Goal: Check status

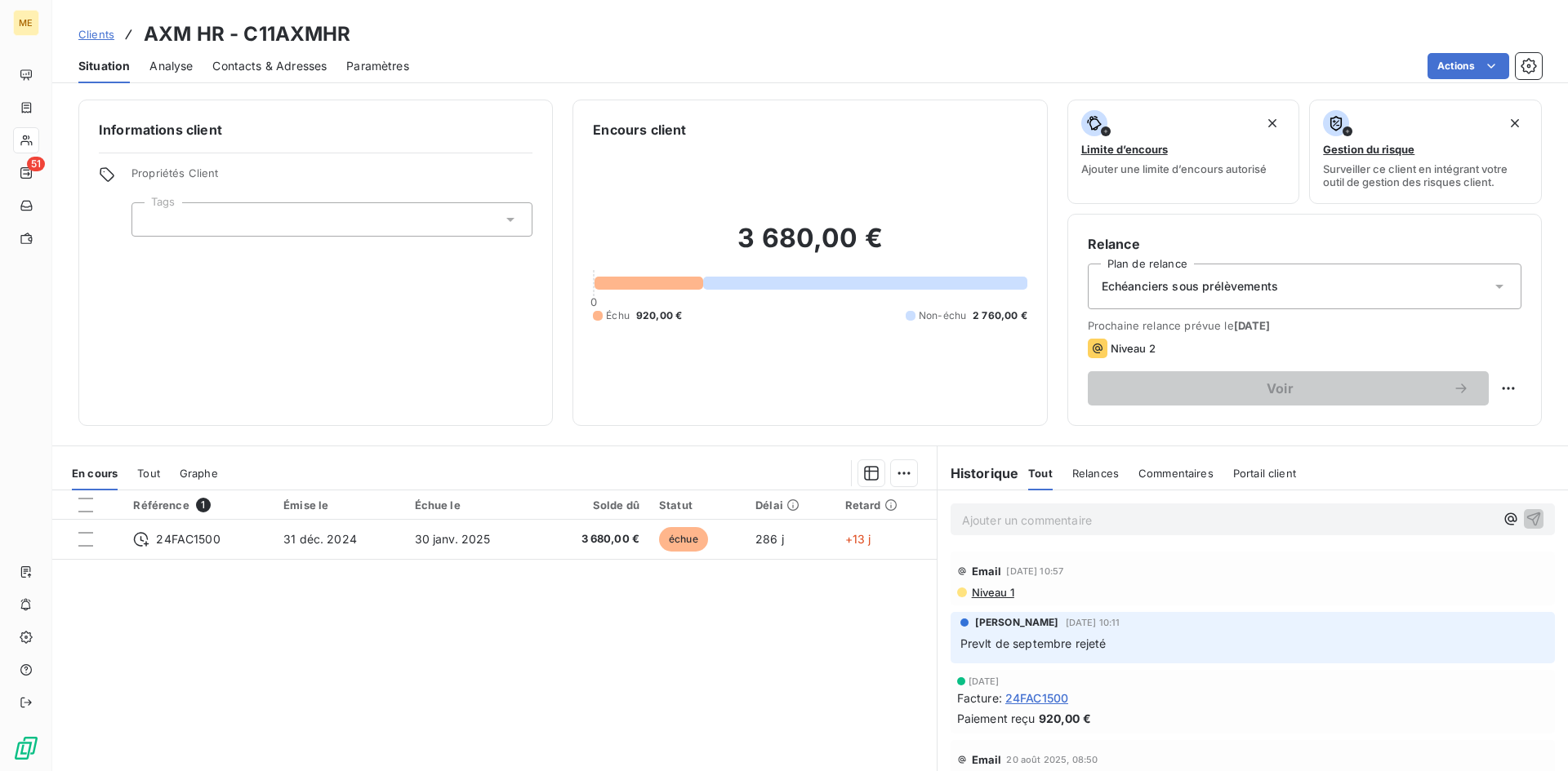
click at [109, 34] on span "Clients" at bounding box center [96, 34] width 36 height 13
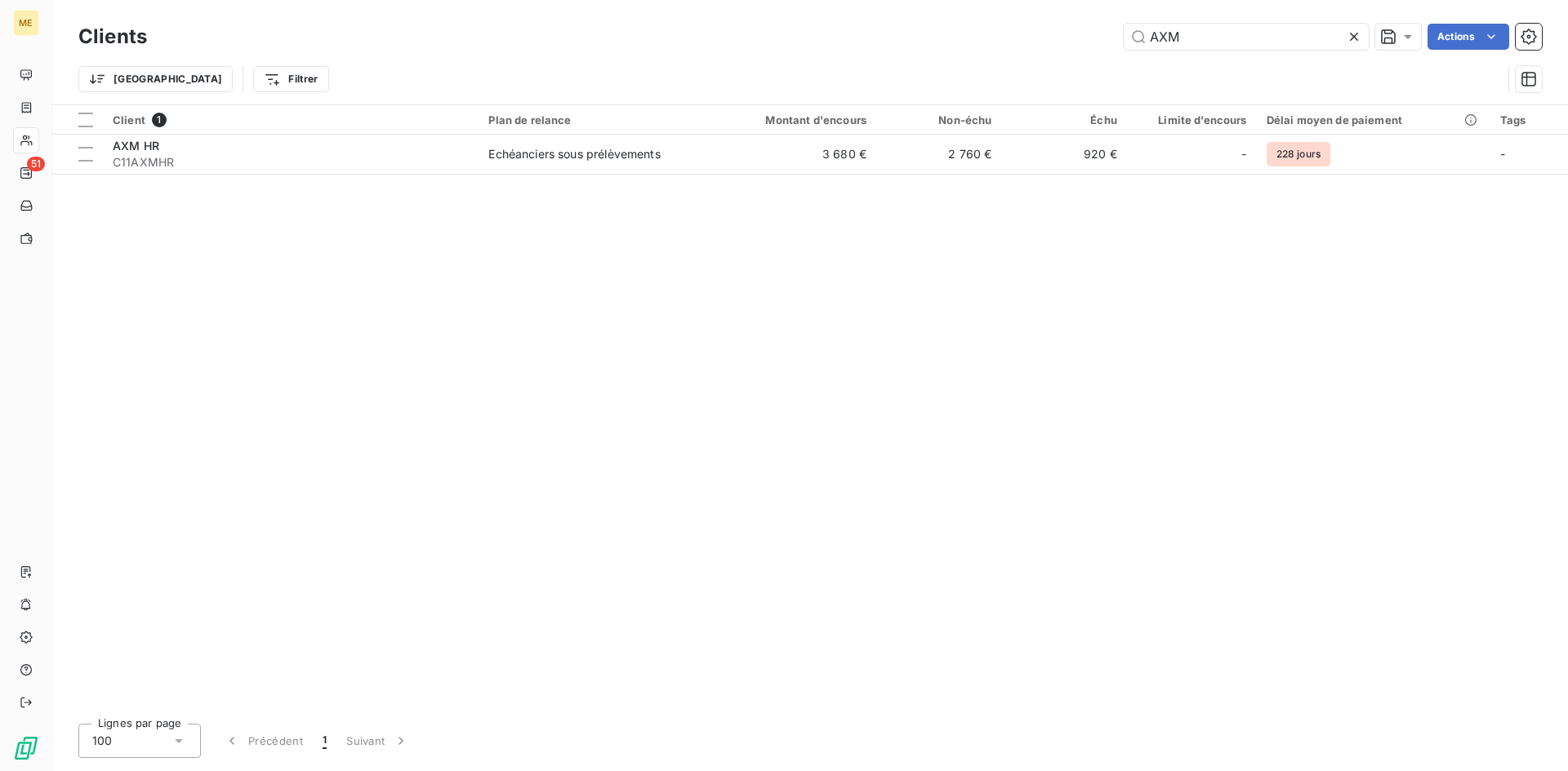
drag, startPoint x: 1145, startPoint y: 45, endPoint x: 966, endPoint y: 57, distance: 179.4
click at [966, 57] on div "Clients AXM Actions Trier Filtrer" at bounding box center [810, 61] width 1463 height 85
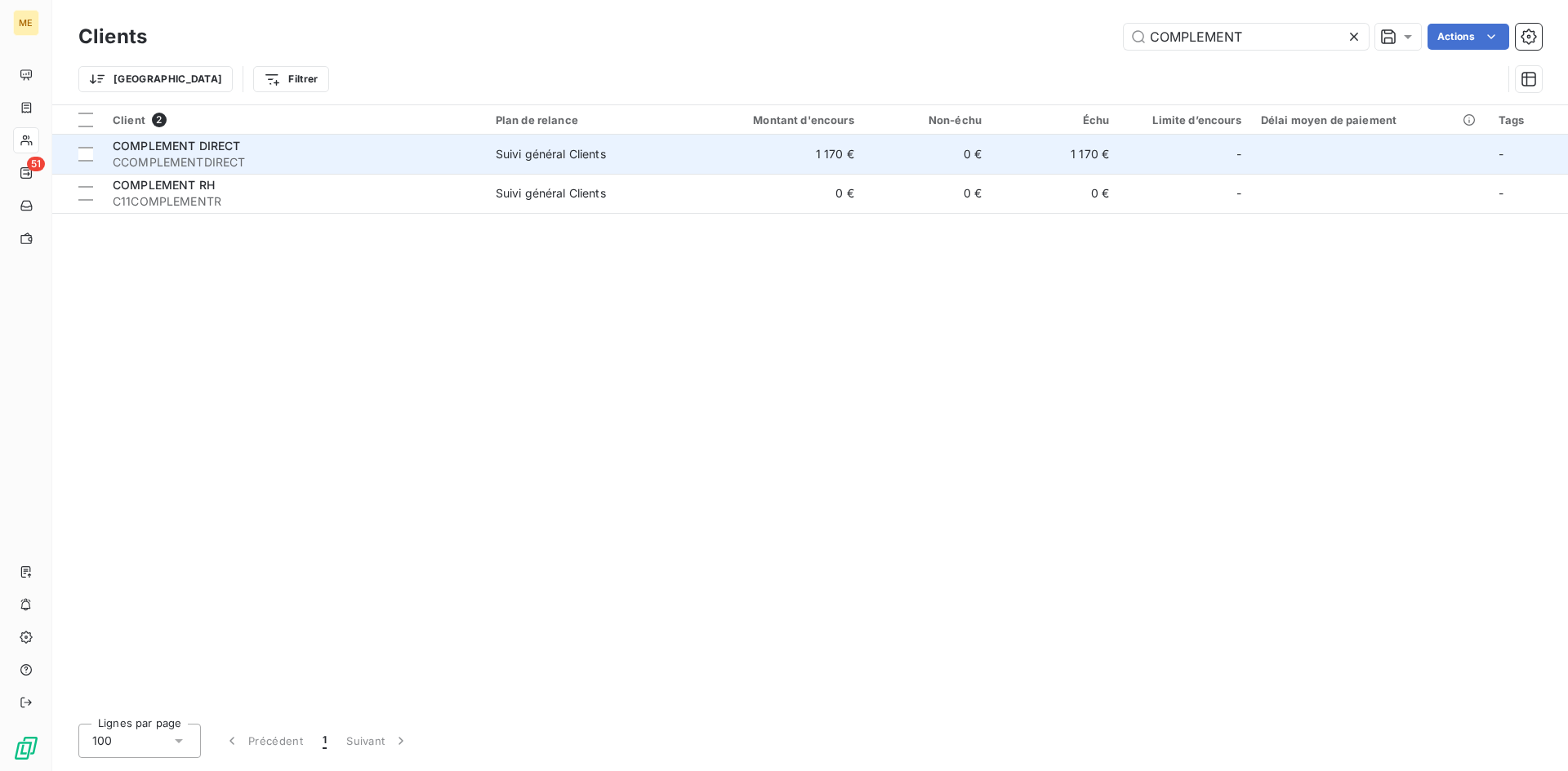
type input "COMPLEMENT"
click at [370, 152] on div "COMPLEMENT DIRECT" at bounding box center [294, 146] width 363 height 16
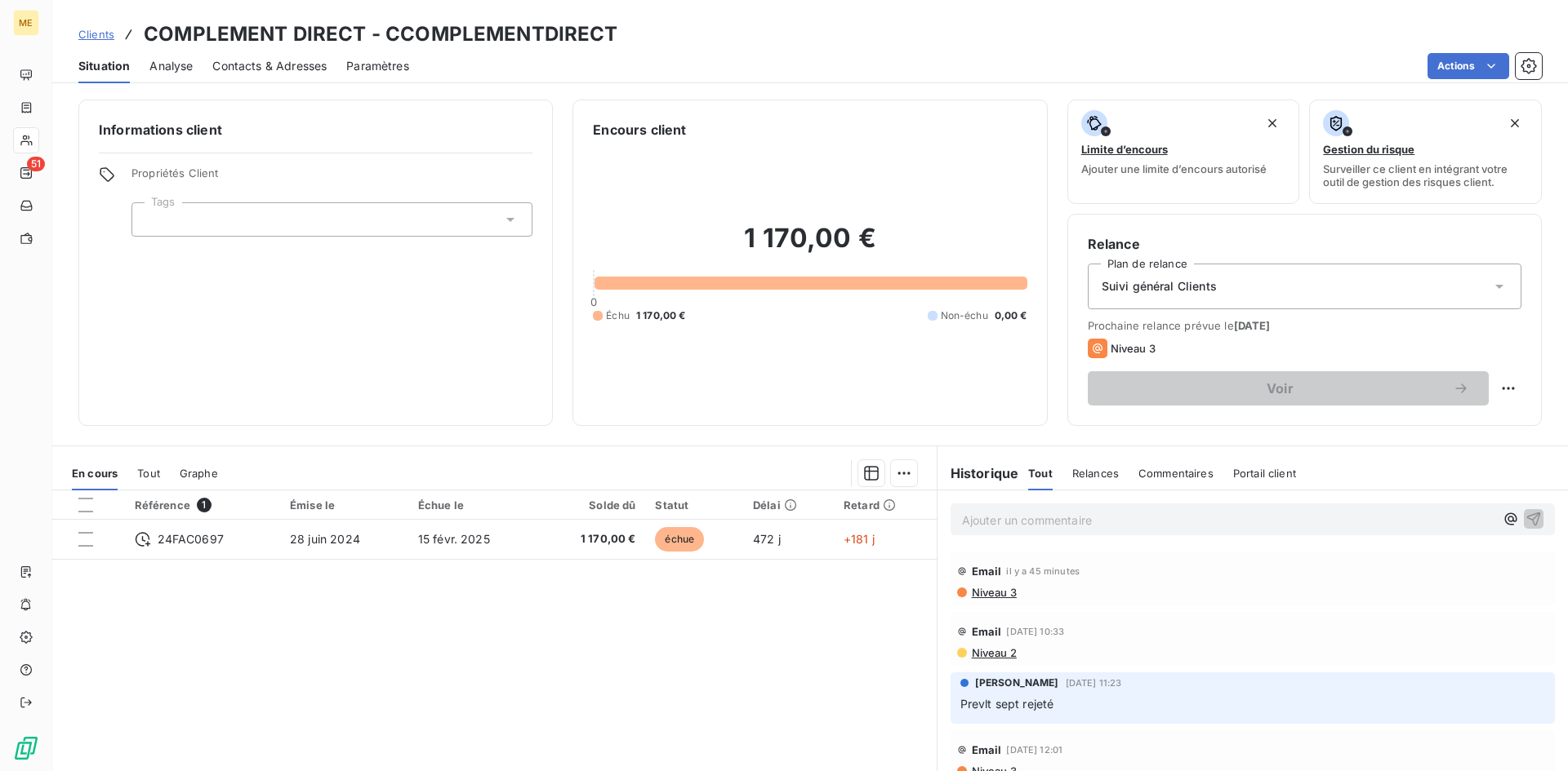
click at [1088, 464] on div "Relances" at bounding box center [1095, 474] width 47 height 35
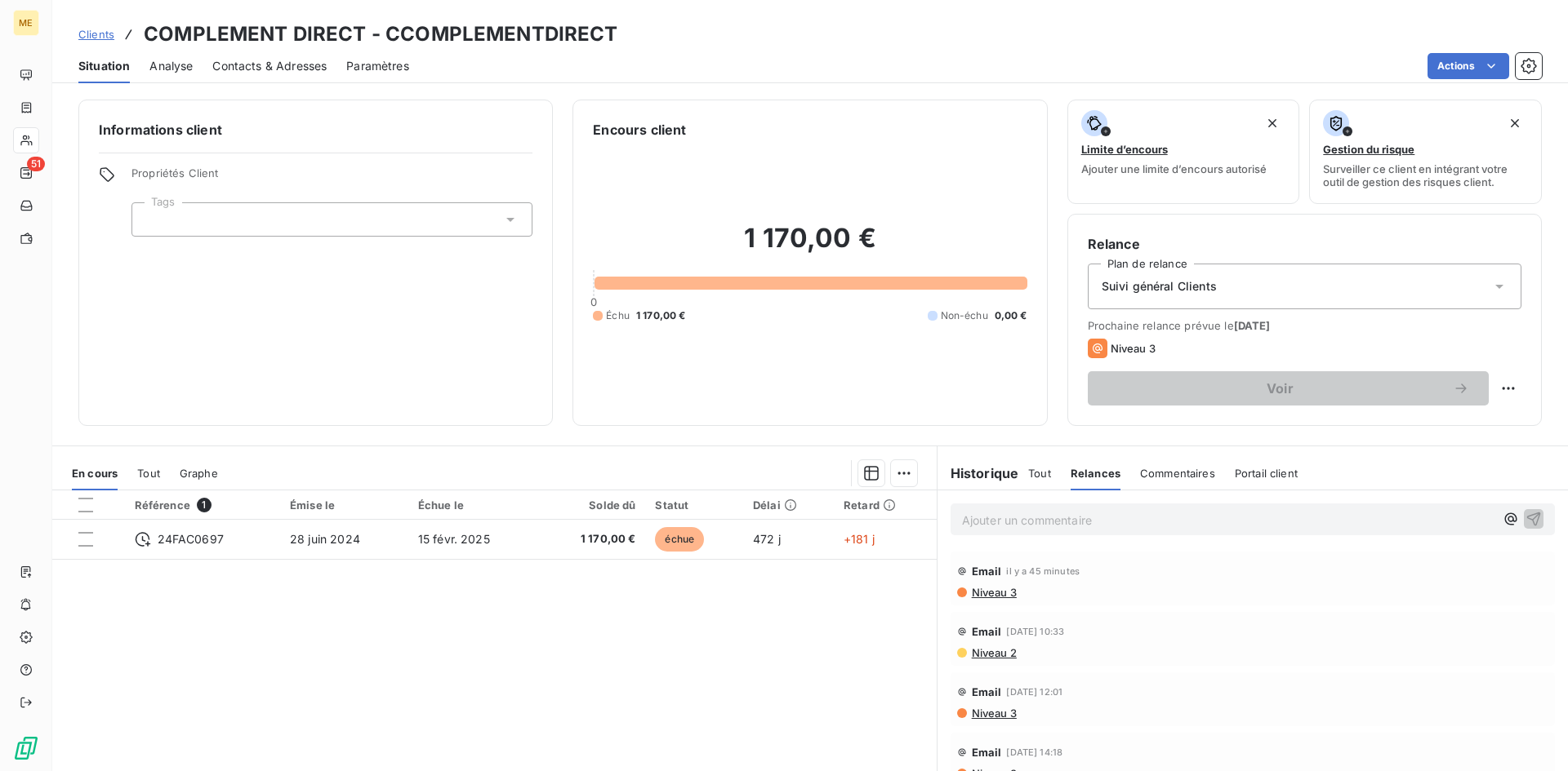
click at [1183, 476] on span "Commentaires" at bounding box center [1177, 474] width 75 height 13
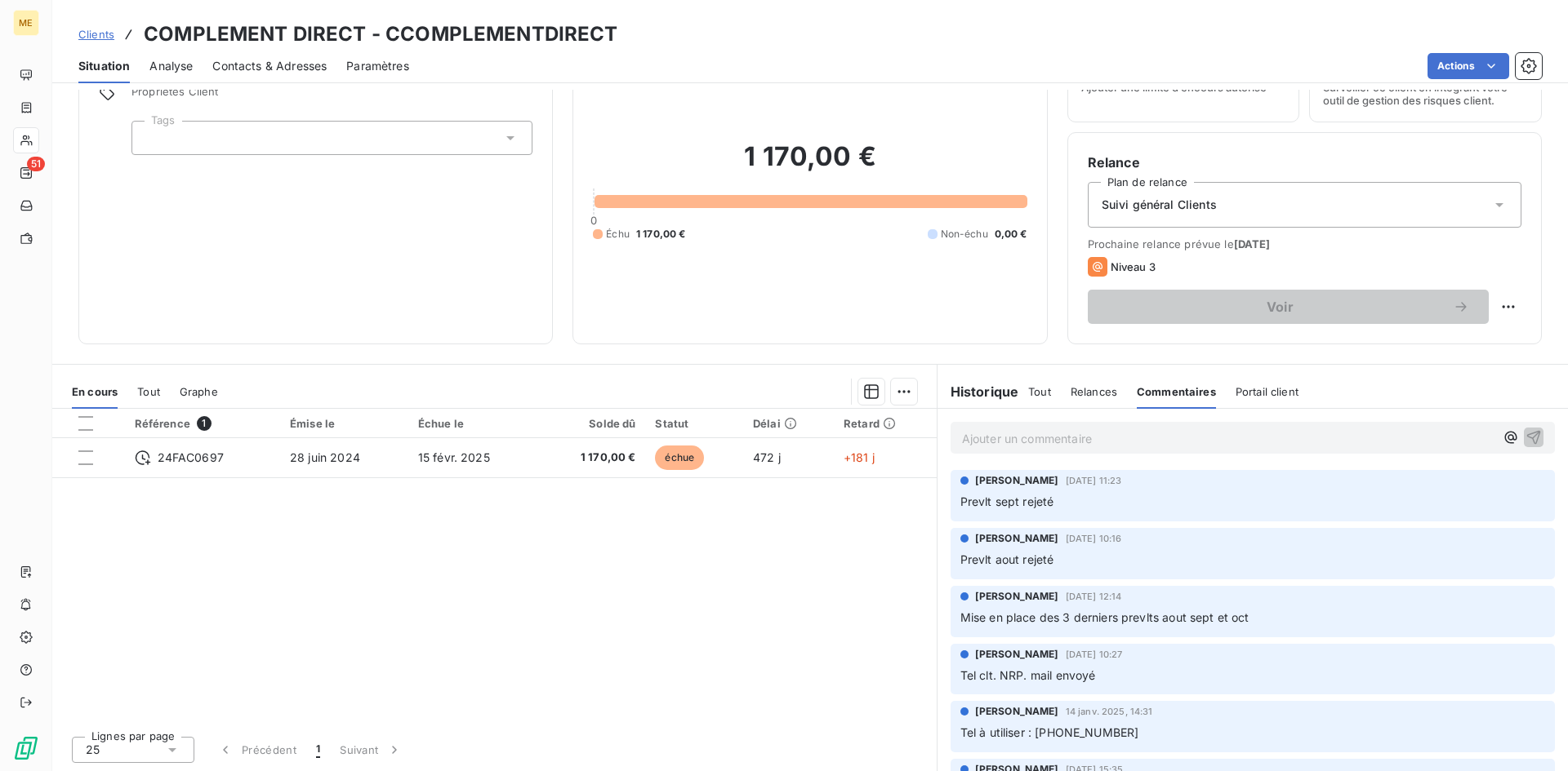
click at [981, 391] on h6 "Historique" at bounding box center [977, 391] width 81 height 19
click at [1040, 392] on span "Tout" at bounding box center [1039, 391] width 23 height 13
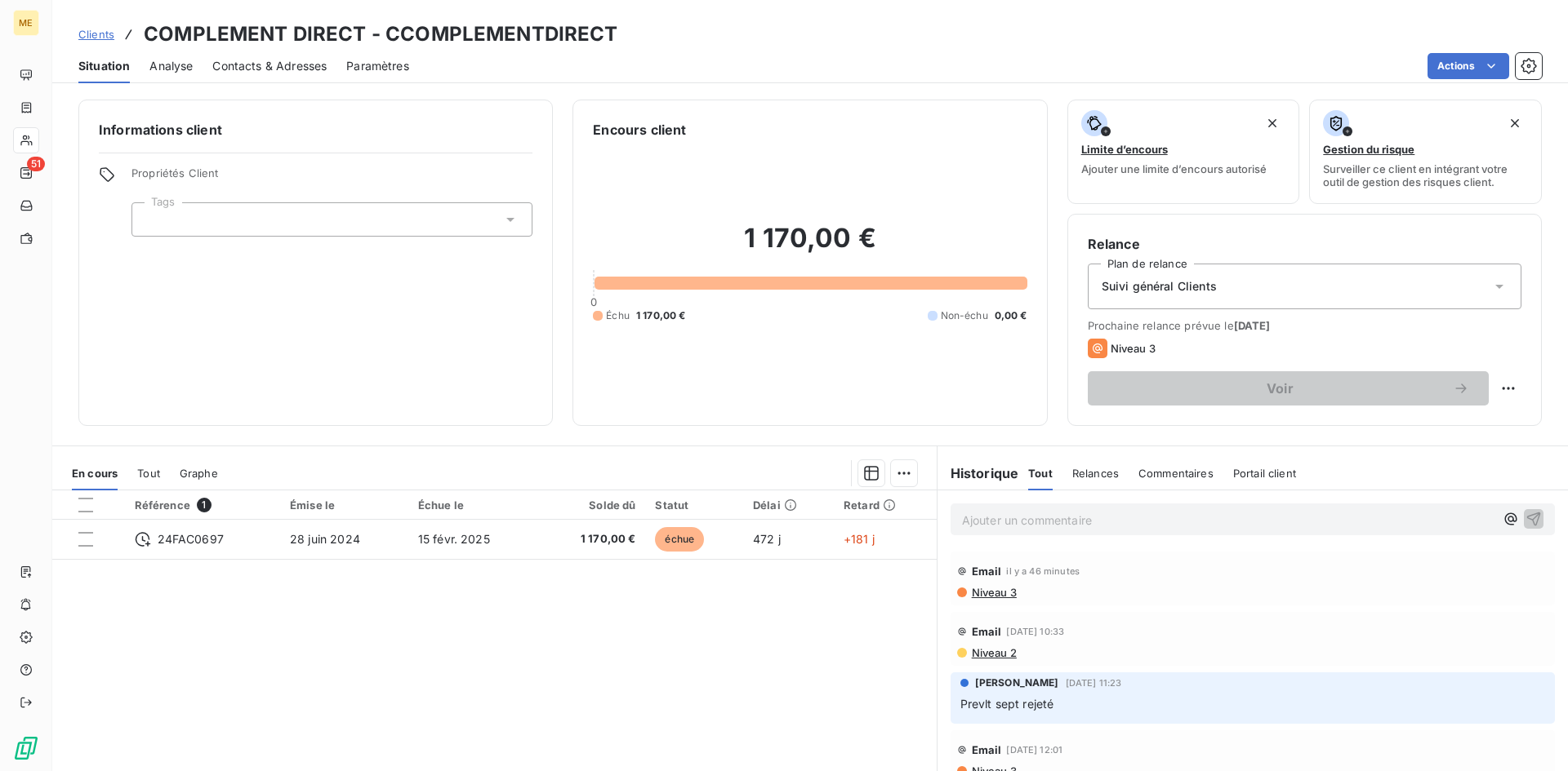
click at [260, 65] on span "Contacts & Adresses" at bounding box center [269, 67] width 114 height 16
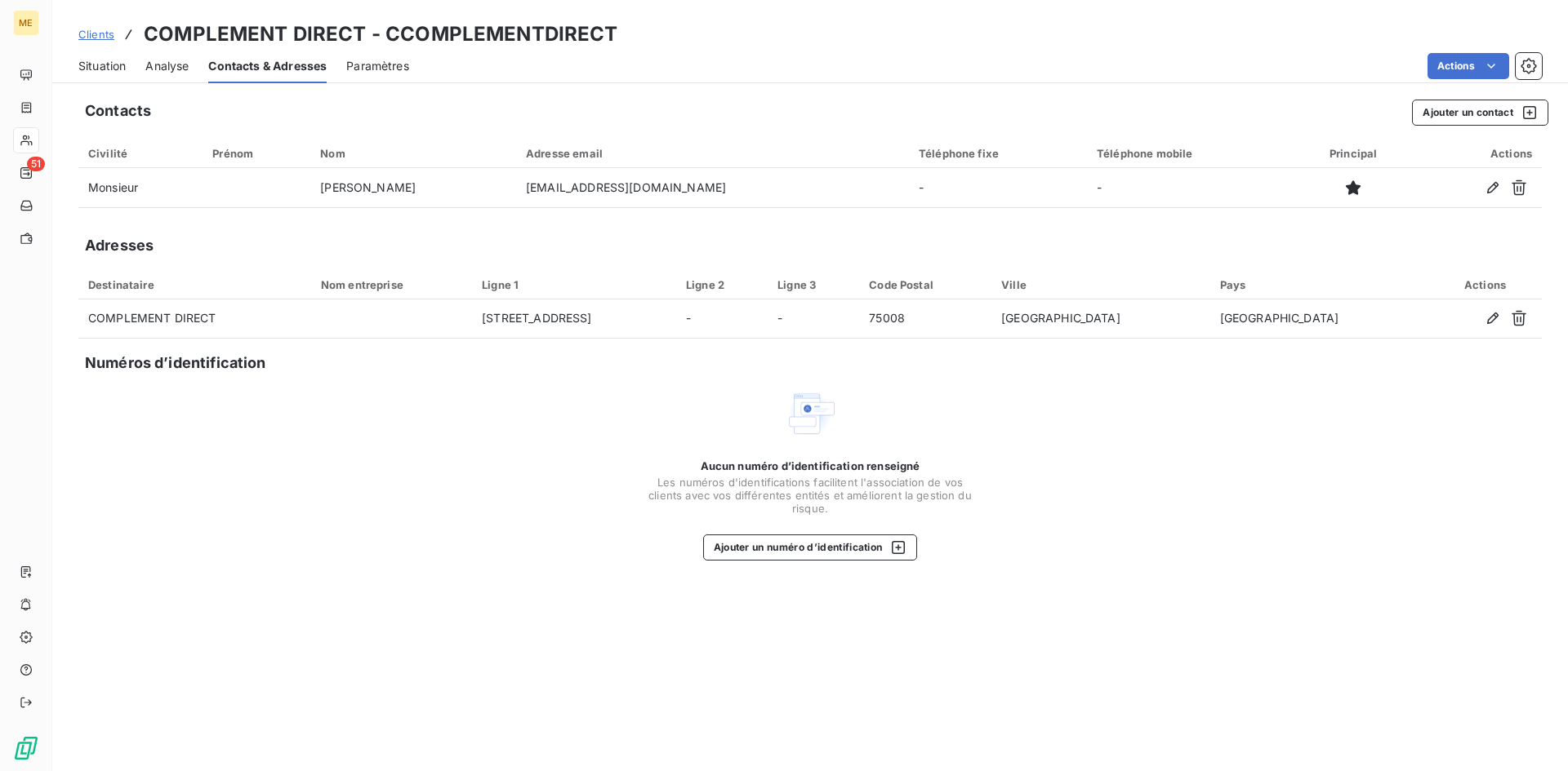
click at [112, 61] on span "Situation" at bounding box center [102, 67] width 47 height 16
